Goal: Task Accomplishment & Management: Complete application form

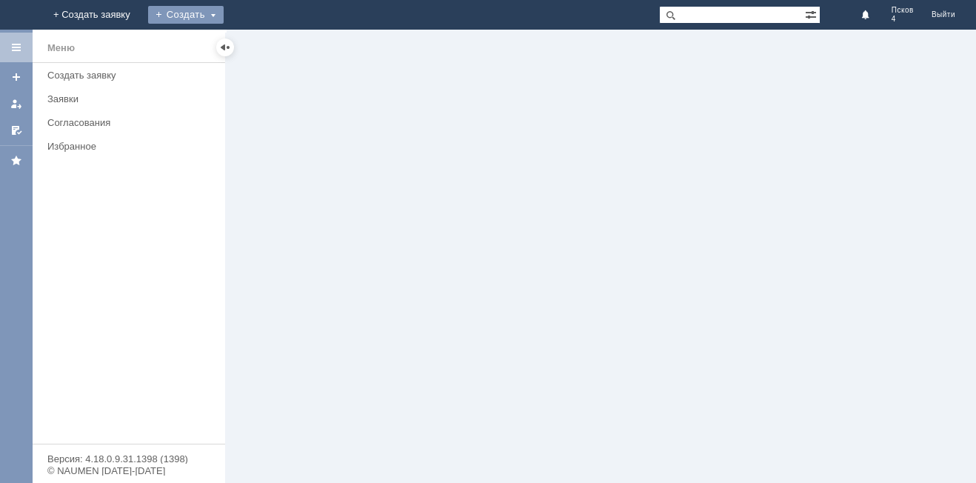
click at [224, 13] on div "Создать" at bounding box center [186, 15] width 76 height 18
click at [264, 43] on link "Заявка" at bounding box center [207, 45] width 113 height 18
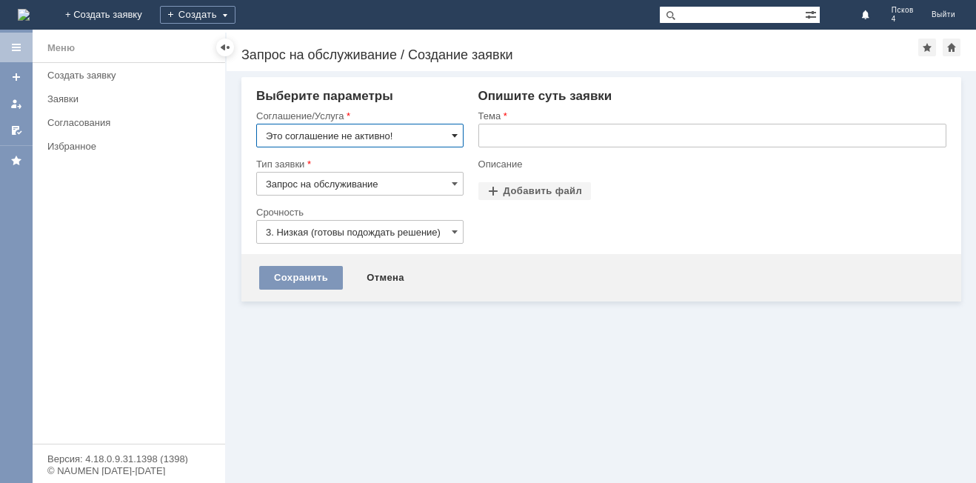
click at [457, 133] on span at bounding box center [455, 136] width 6 height 12
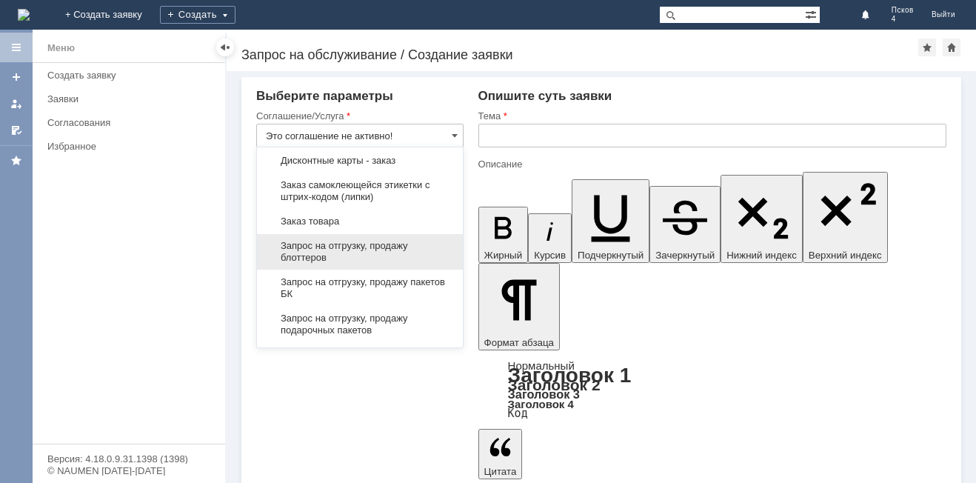
scroll to position [518, 0]
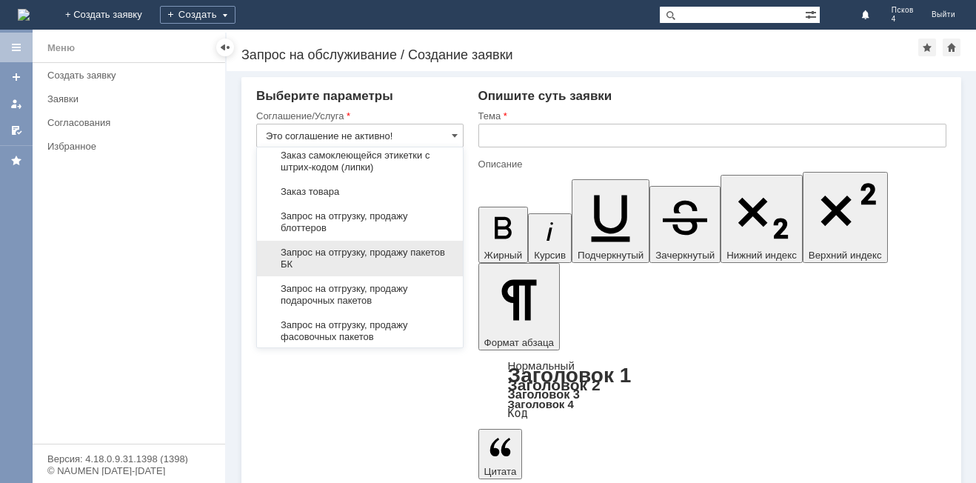
click at [381, 252] on span "Запрос на отгрузку, продажу пакетов БК" at bounding box center [360, 259] width 188 height 24
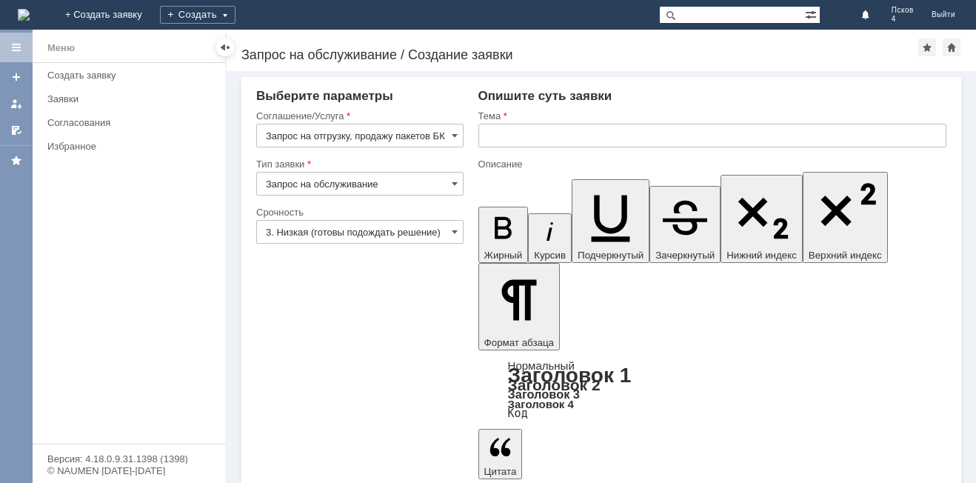
type input "Запрос на отгрузку, продажу пакетов БК"
click at [450, 230] on input "3. Низкая (готовы подождать решение)" at bounding box center [359, 232] width 207 height 24
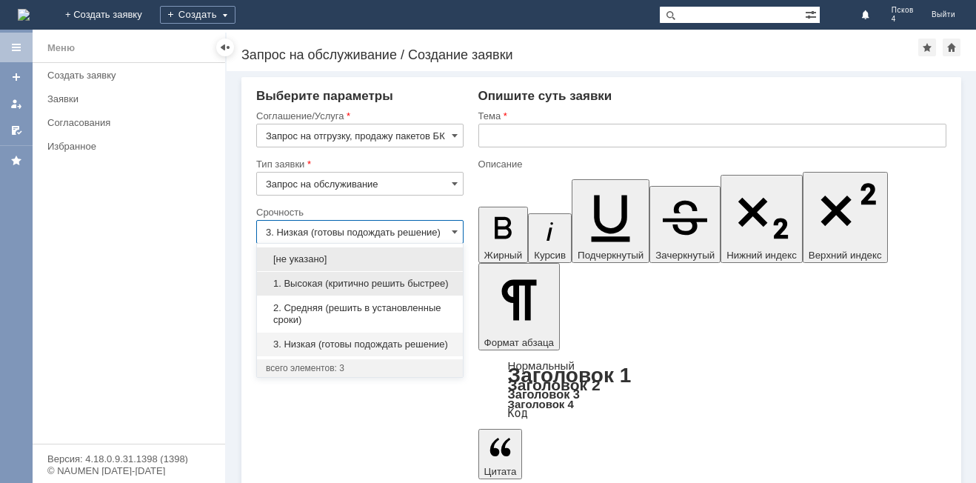
click at [424, 282] on span "1. Высокая (критично решить быстрее)" at bounding box center [360, 284] width 188 height 12
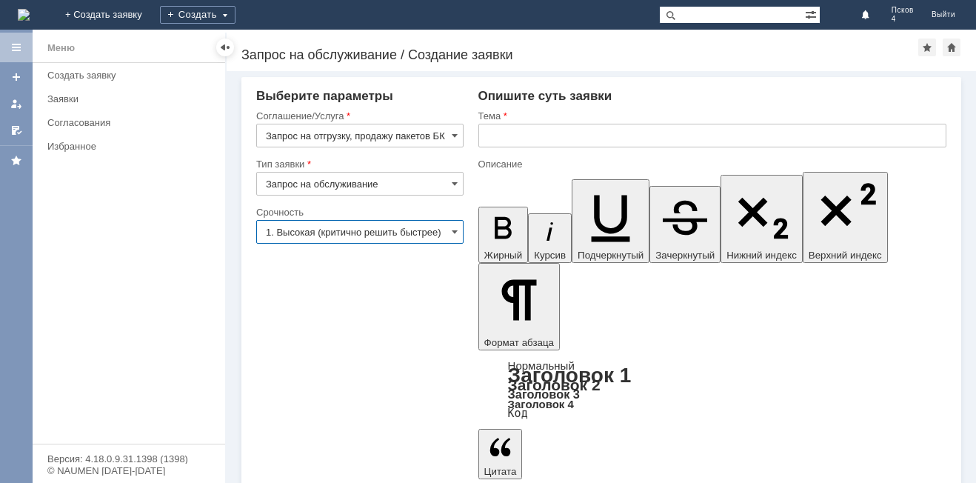
type input "1. Высокая (критично решить быстрее)"
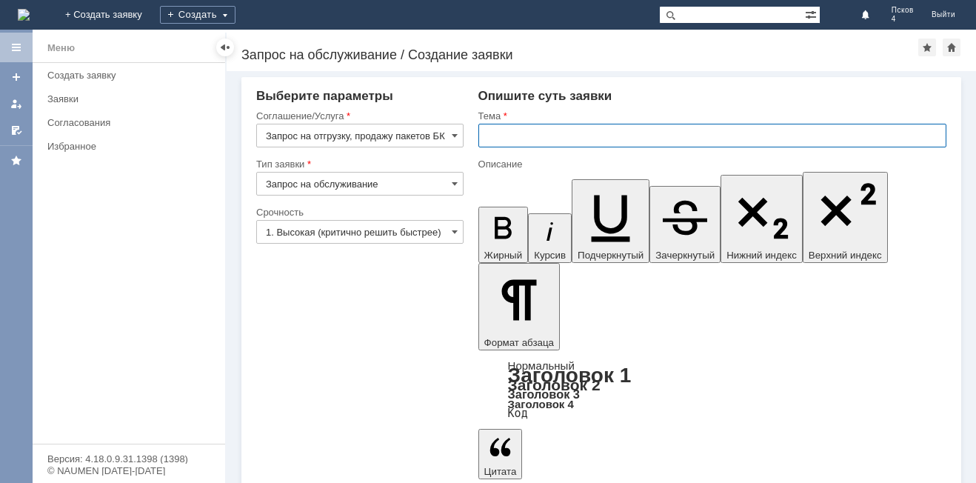
click at [492, 134] on input "text" at bounding box center [712, 136] width 468 height 24
type input "Запрос на отгрузку и продажу пакетов БК."
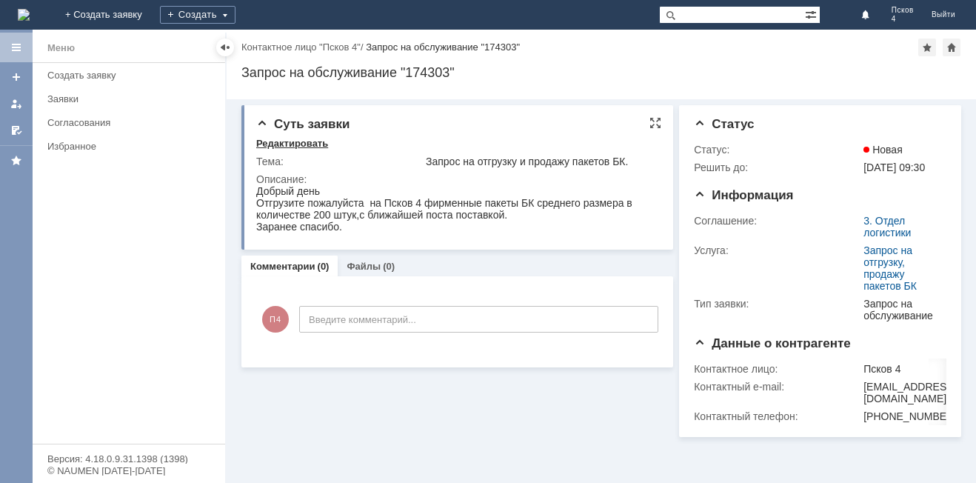
click at [313, 142] on div "Редактировать" at bounding box center [292, 144] width 72 height 12
